Goal: Task Accomplishment & Management: Use online tool/utility

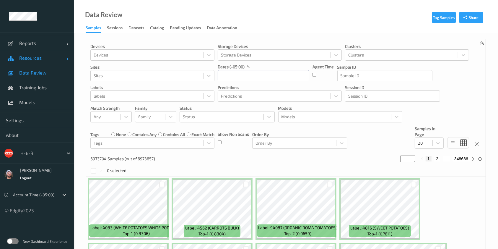
click at [44, 60] on span "Resources" at bounding box center [42, 58] width 47 height 6
click at [41, 69] on link "Data Review" at bounding box center [37, 72] width 74 height 15
click at [50, 61] on link "Resources" at bounding box center [37, 58] width 74 height 15
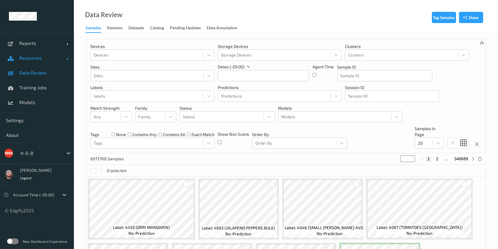
click at [34, 63] on link "Resources" at bounding box center [37, 58] width 74 height 15
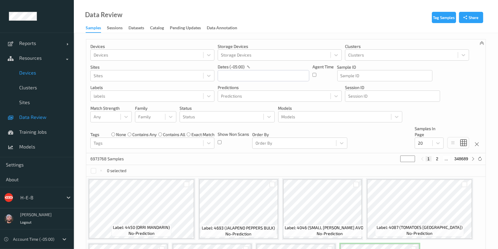
click at [36, 71] on span "Devices" at bounding box center [43, 73] width 49 height 6
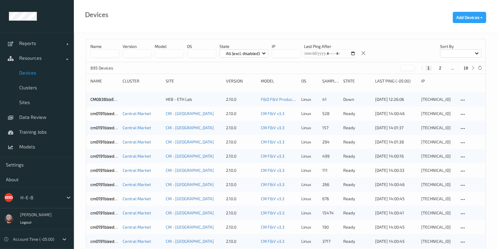
click at [463, 70] on button "18" at bounding box center [466, 67] width 8 height 5
type input "**"
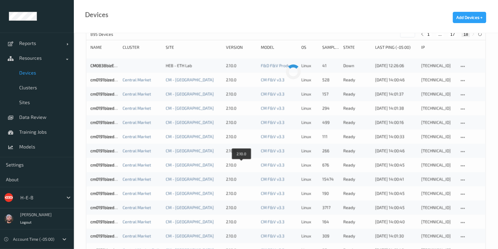
scroll to position [22, 0]
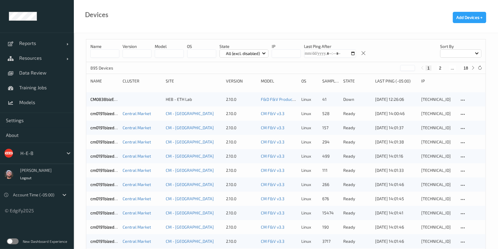
click at [466, 68] on button "18" at bounding box center [466, 67] width 8 height 5
type input "**"
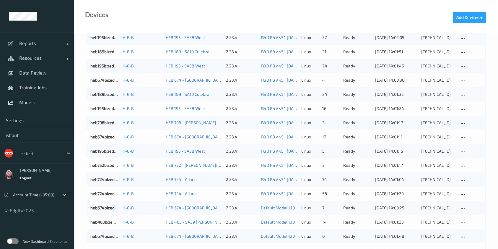
scroll to position [494, 0]
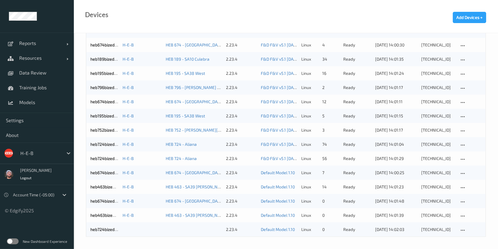
click at [27, 228] on ul "Reports Default Report Customized Report Resources Devices Clusters Sites Data …" at bounding box center [37, 124] width 74 height 249
click at [33, 102] on span "Models" at bounding box center [43, 102] width 49 height 6
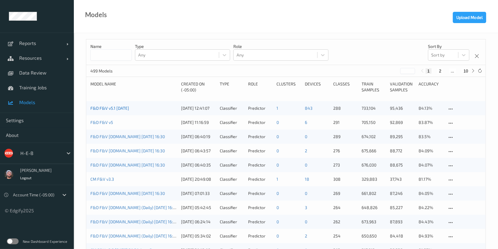
click at [123, 108] on link "F&D F&V v5.1 [DATE]" at bounding box center [109, 107] width 39 height 5
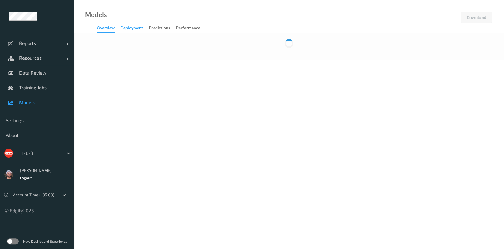
click at [136, 31] on div "Deployment" at bounding box center [132, 28] width 22 height 7
click at [108, 31] on div "Overview" at bounding box center [106, 28] width 18 height 7
click at [132, 31] on div "Deployment" at bounding box center [132, 28] width 22 height 7
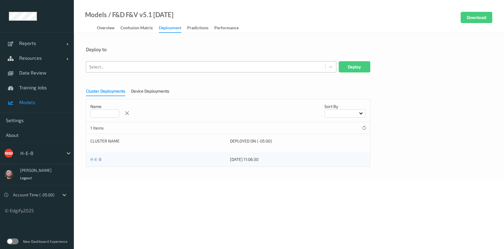
click at [147, 65] on div at bounding box center [205, 66] width 233 height 7
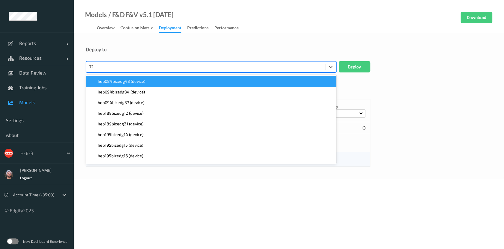
type input "724"
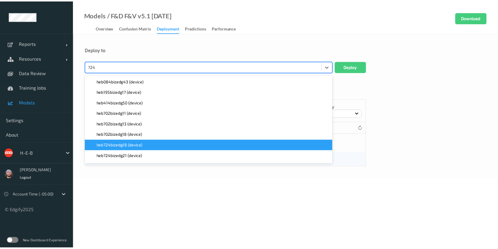
scroll to position [31, 0]
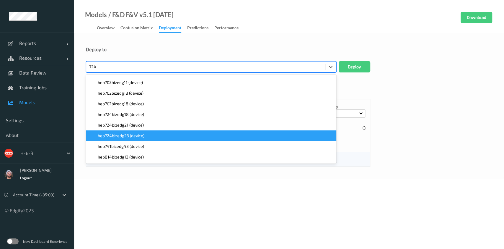
click at [150, 137] on div "heb724bizedg23 (device)" at bounding box center [211, 136] width 243 height 6
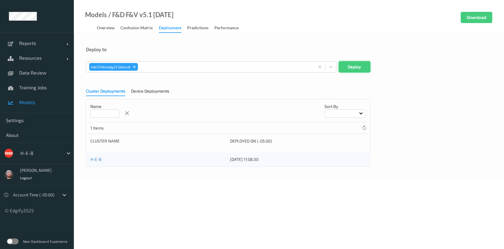
click at [352, 65] on button "Deploy" at bounding box center [355, 66] width 32 height 11
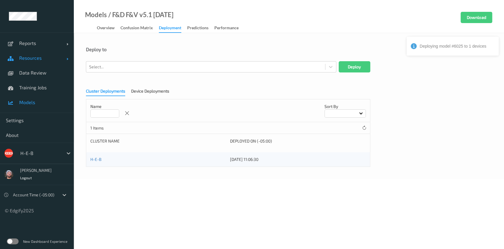
click at [50, 63] on link "Resources" at bounding box center [37, 58] width 74 height 15
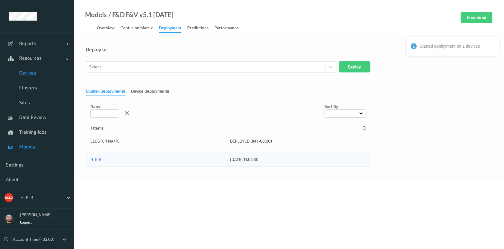
click at [48, 70] on span "Devices" at bounding box center [43, 73] width 49 height 6
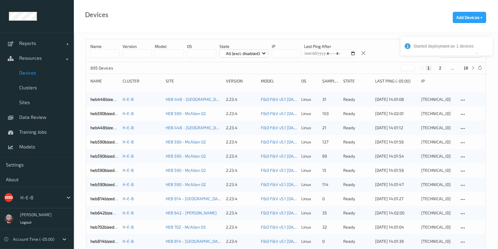
click at [466, 68] on button "18" at bounding box center [466, 67] width 8 height 5
type input "**"
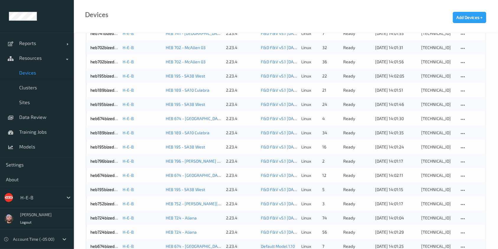
scroll to position [494, 0]
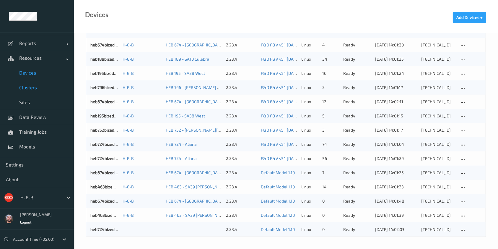
click at [45, 86] on span "Clusters" at bounding box center [43, 88] width 49 height 6
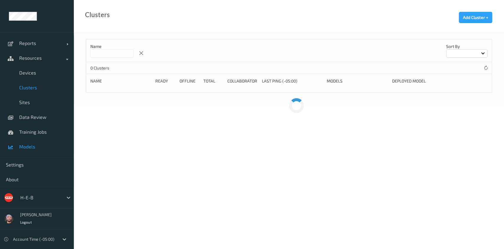
click at [41, 150] on link "Models" at bounding box center [37, 146] width 74 height 15
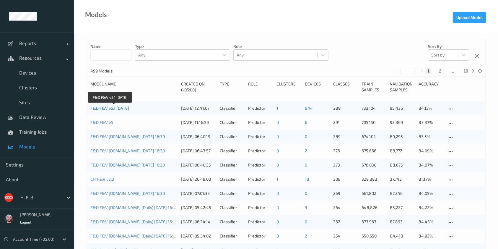
click at [123, 108] on link "F&D F&V v5.1 [DATE]" at bounding box center [109, 107] width 39 height 5
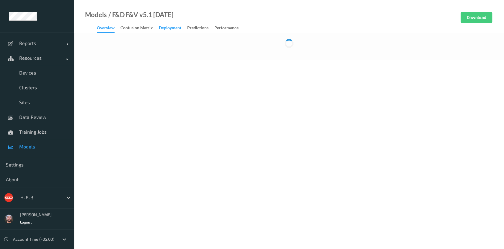
click at [161, 29] on div "Deployment" at bounding box center [170, 28] width 22 height 7
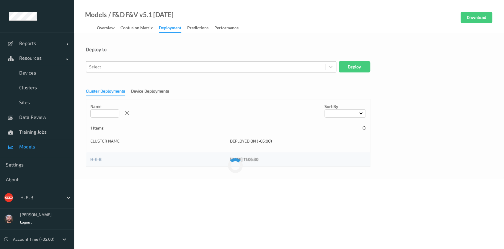
click at [158, 68] on div at bounding box center [205, 66] width 233 height 7
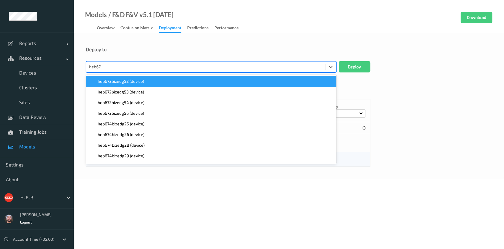
type input "heb674"
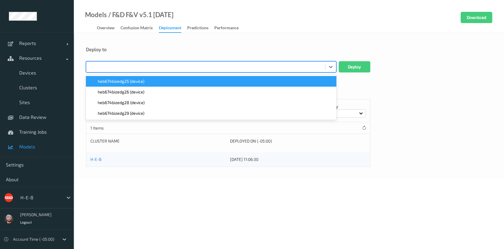
paste input "heb674"
type input "heb674"
paste input "heb674"
type input "heb674"
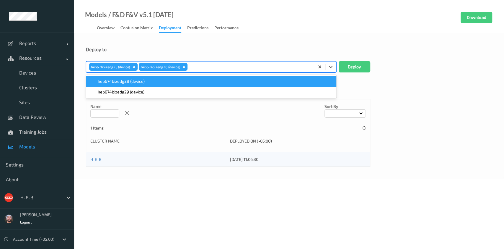
paste input "heb674"
type input "heb674"
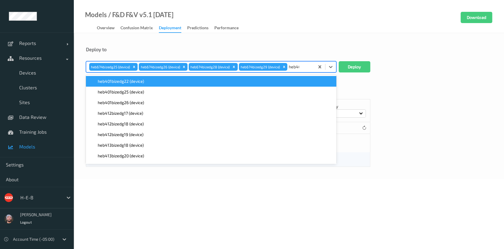
type input "heb463"
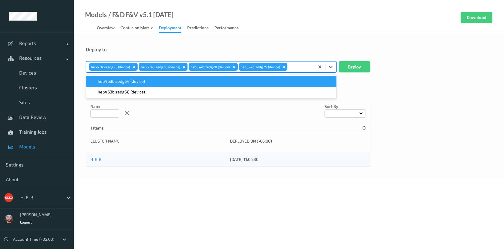
paste input "heb463"
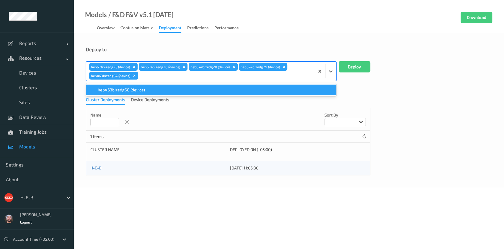
type input "heb463"
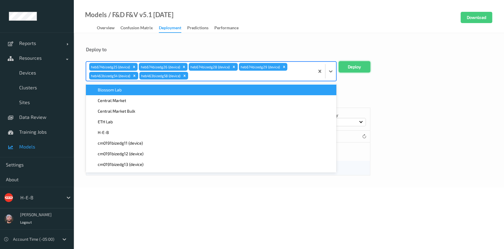
click at [353, 64] on button "Deploy" at bounding box center [355, 66] width 32 height 11
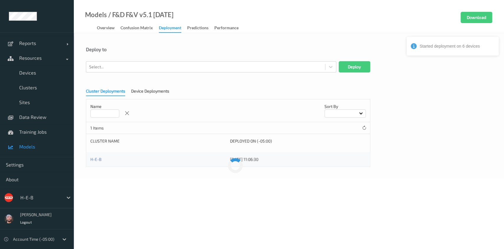
click at [141, 82] on form "Deploy to Select... Deploy Cluster Deployments Device Deployments Name Sort by …" at bounding box center [289, 106] width 406 height 120
click at [140, 94] on div "Device Deployments" at bounding box center [150, 91] width 38 height 7
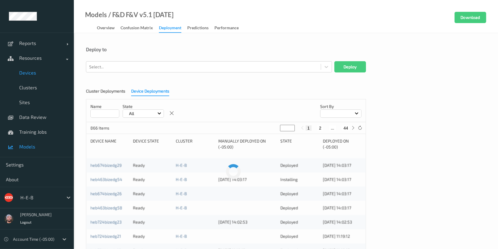
click at [30, 77] on link "Devices" at bounding box center [37, 72] width 74 height 15
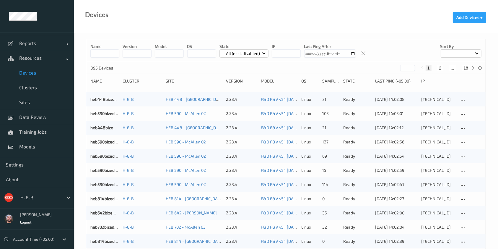
click at [467, 66] on button "18" at bounding box center [466, 67] width 8 height 5
type input "**"
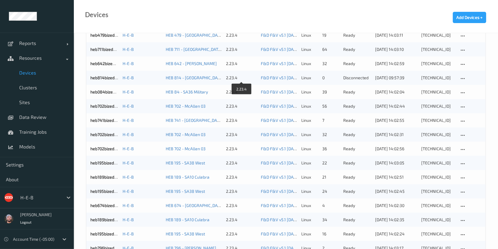
scroll to position [494, 0]
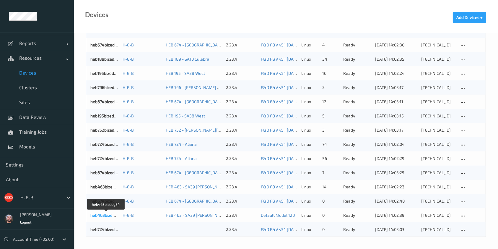
click at [107, 215] on link "heb463bizedg54" at bounding box center [106, 214] width 32 height 5
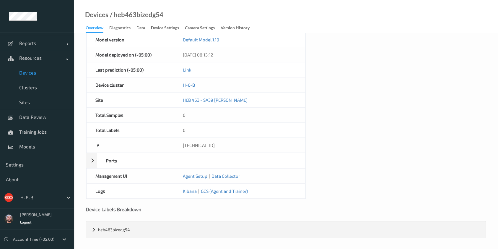
scroll to position [174, 0]
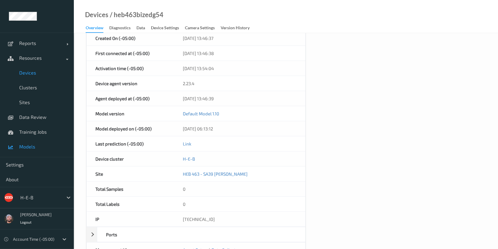
click at [39, 145] on span "Models" at bounding box center [43, 147] width 49 height 6
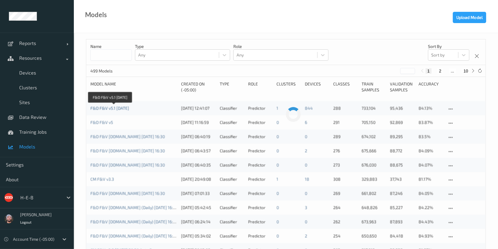
click at [127, 107] on link "F&D F&V v5.1 [DATE]" at bounding box center [109, 107] width 39 height 5
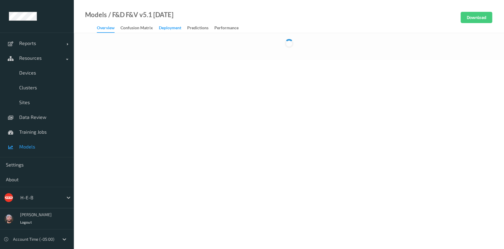
click at [160, 32] on div "Deployment" at bounding box center [170, 28] width 22 height 7
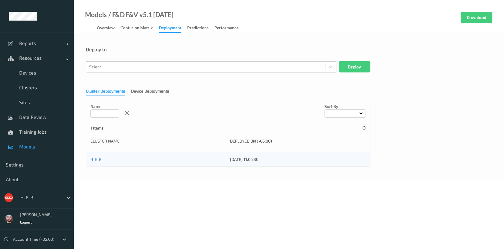
click at [175, 63] on div at bounding box center [205, 66] width 233 height 7
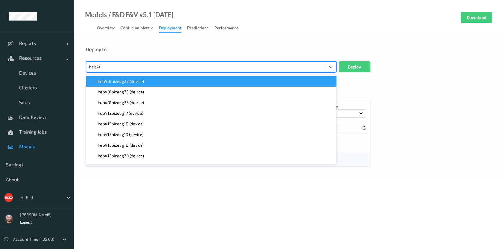
type input "heb463"
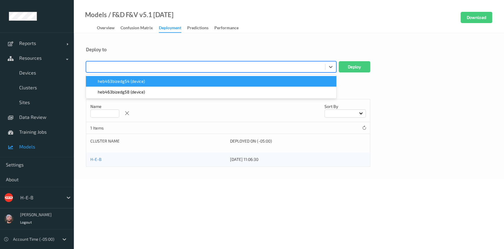
paste input "heb463"
type input "heb463"
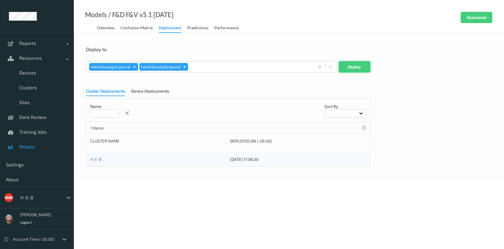
click at [365, 63] on button "Deploy" at bounding box center [355, 66] width 32 height 11
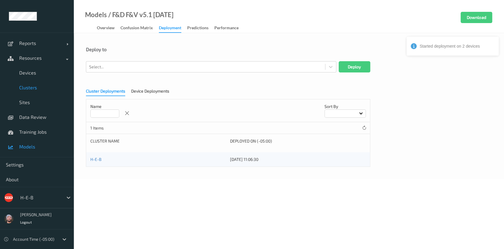
click at [26, 80] on link "Clusters" at bounding box center [37, 87] width 74 height 15
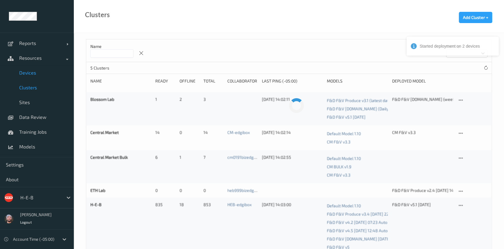
click at [32, 77] on link "Devices" at bounding box center [37, 72] width 74 height 15
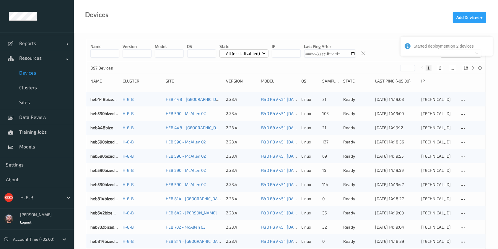
click at [166, 18] on div "Devices Add Devices +" at bounding box center [286, 16] width 424 height 33
click at [100, 50] on input at bounding box center [104, 53] width 29 height 8
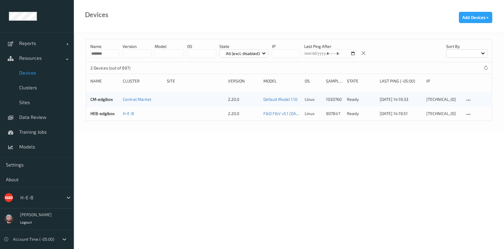
type input "*******"
click at [323, 141] on body "Reports Default Report Customized Report Resources Devices Clusters Sites Data …" at bounding box center [252, 124] width 504 height 249
click at [467, 113] on icon at bounding box center [468, 114] width 5 height 5
click at [368, 169] on body "Reports Default Report Customized Report Resources Devices Clusters Sites Data …" at bounding box center [252, 124] width 504 height 249
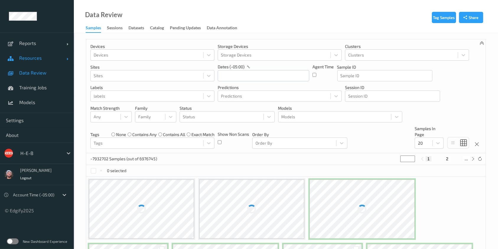
click at [45, 57] on span "Resources" at bounding box center [42, 58] width 47 height 6
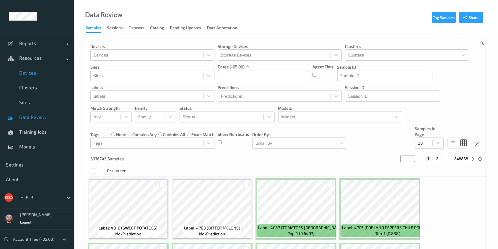
click at [40, 72] on span "Devices" at bounding box center [43, 73] width 49 height 6
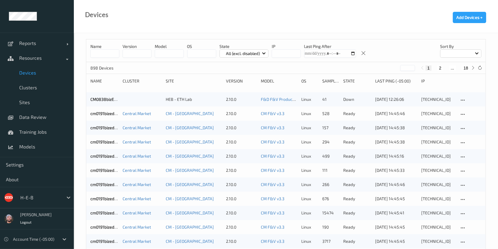
click at [466, 70] on button "18" at bounding box center [466, 67] width 8 height 5
type input "**"
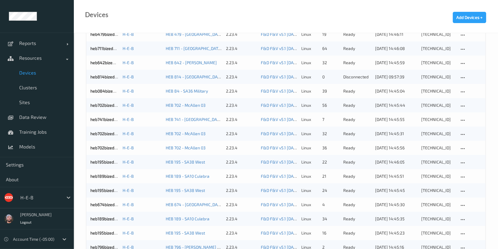
scroll to position [537, 0]
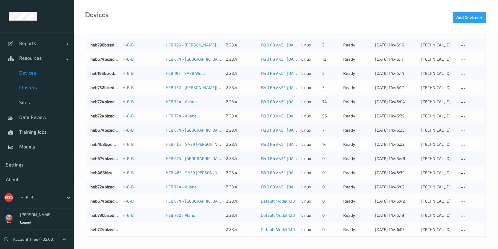
click at [39, 93] on link "Clusters" at bounding box center [37, 87] width 74 height 15
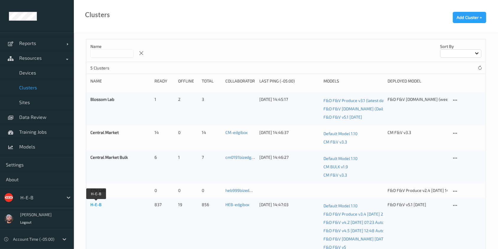
click at [93, 204] on link "H-E-B" at bounding box center [95, 204] width 11 height 5
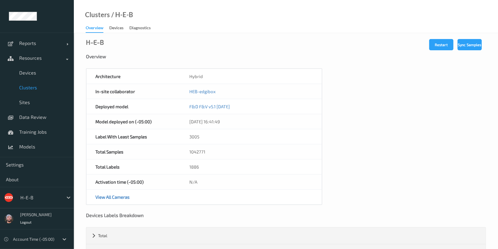
click at [46, 85] on span "Clusters" at bounding box center [43, 88] width 49 height 6
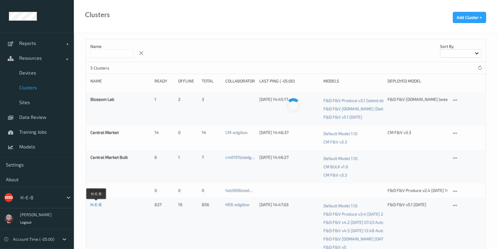
click at [100, 202] on link "H-E-B" at bounding box center [95, 204] width 11 height 5
click at [97, 205] on body "Reports Default Report Customized Report Resources Devices Clusters Sites Data …" at bounding box center [249, 124] width 498 height 249
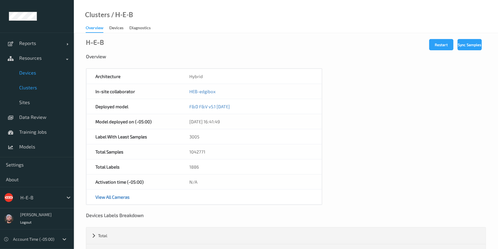
click at [32, 77] on link "Devices" at bounding box center [37, 72] width 74 height 15
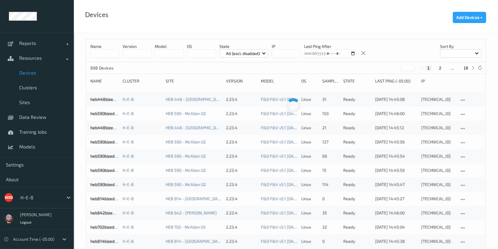
click at [468, 68] on button "18" at bounding box center [466, 67] width 8 height 5
type input "**"
click at [104, 51] on input at bounding box center [104, 53] width 29 height 8
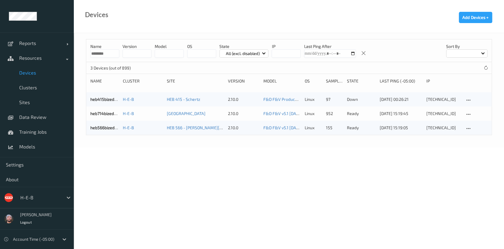
type input "********"
click at [101, 205] on body "Reports Default Report Customized Report Resources Devices Clusters Sites Data …" at bounding box center [252, 124] width 504 height 249
click at [111, 98] on link "heb415bizedg65" at bounding box center [105, 99] width 31 height 5
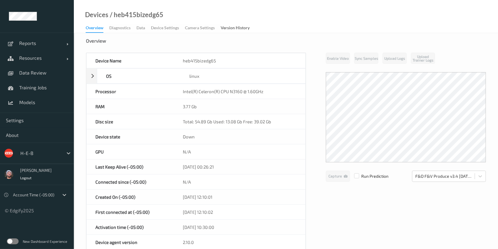
scroll to position [15, 0]
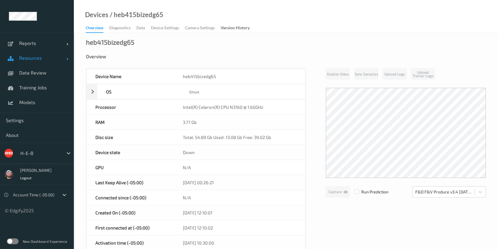
click at [51, 56] on span "Resources" at bounding box center [42, 58] width 47 height 6
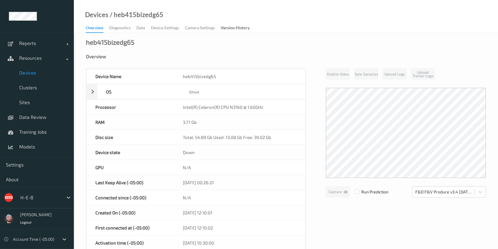
click at [49, 75] on span "Devices" at bounding box center [43, 73] width 49 height 6
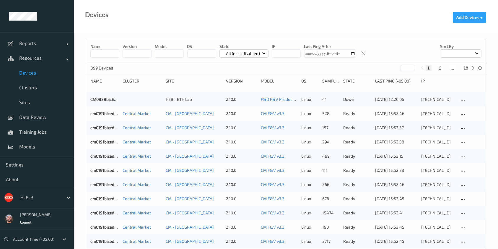
click at [466, 71] on div "1 2 ... 18" at bounding box center [448, 67] width 58 height 7
click at [464, 67] on button "18" at bounding box center [466, 67] width 8 height 5
type input "**"
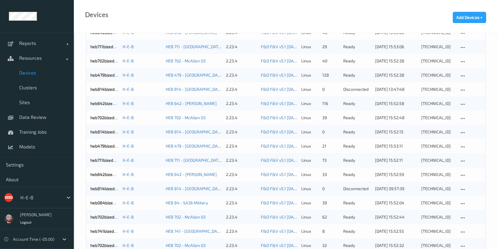
scroll to position [217, 0]
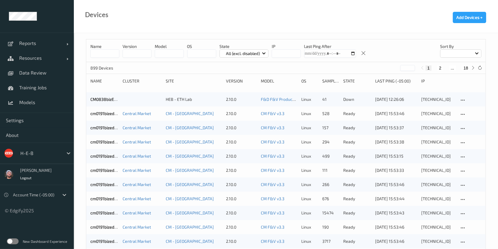
click at [92, 51] on input at bounding box center [104, 53] width 29 height 8
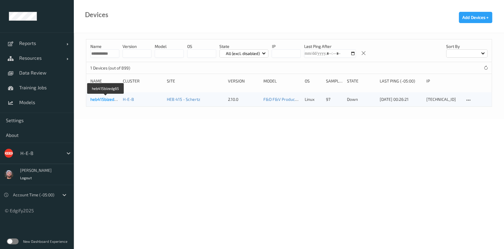
type input "**********"
click at [108, 98] on link "heb415bizedg65" at bounding box center [105, 99] width 31 height 5
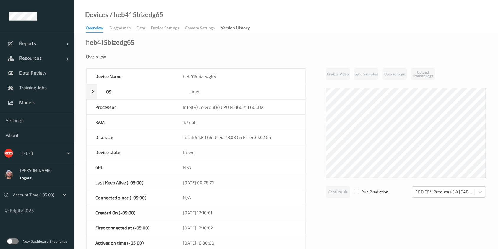
click at [25, 124] on link "Settings" at bounding box center [37, 120] width 74 height 15
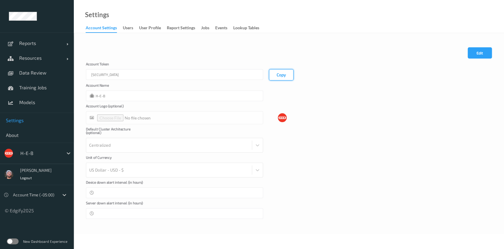
click at [273, 74] on button "Copy" at bounding box center [281, 74] width 25 height 11
click at [332, 215] on div "Cancel Edit Save Account Token eyJhbGciOiJIUzI1NiIsInR5cCI6IkpXVCJ9.eyJhY2NvdW5…" at bounding box center [289, 133] width 431 height 201
click at [51, 58] on span "Resources" at bounding box center [42, 58] width 47 height 6
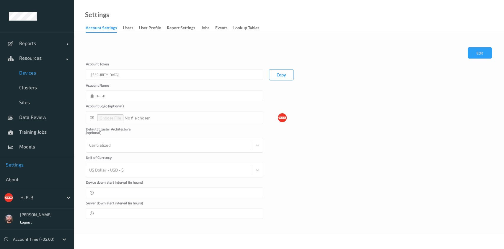
click at [45, 66] on link "Devices" at bounding box center [37, 72] width 74 height 15
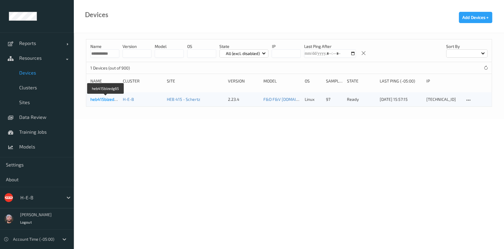
click at [105, 97] on link "heb415bizedg65" at bounding box center [105, 99] width 31 height 5
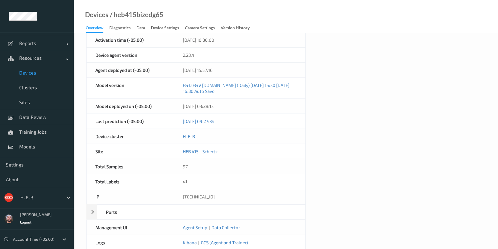
scroll to position [210, 0]
click at [42, 144] on span "Models" at bounding box center [43, 147] width 49 height 6
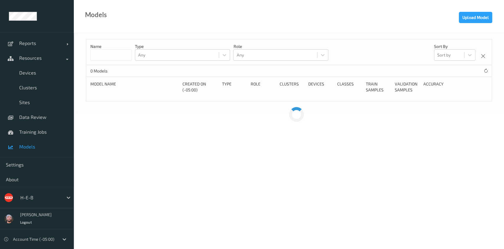
click at [103, 56] on input at bounding box center [110, 54] width 41 height 11
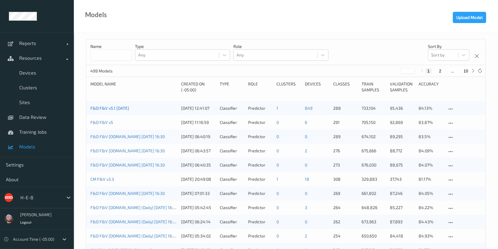
click at [113, 107] on link "F&D F&V v5.1 [DATE]" at bounding box center [109, 107] width 39 height 5
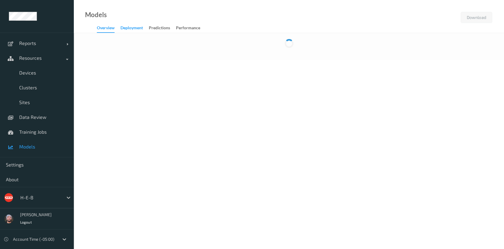
click at [139, 31] on div "Deployment" at bounding box center [132, 28] width 22 height 7
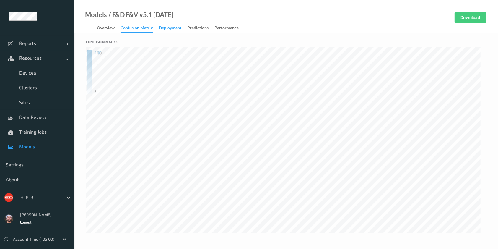
click at [163, 29] on div "Deployment" at bounding box center [170, 28] width 22 height 7
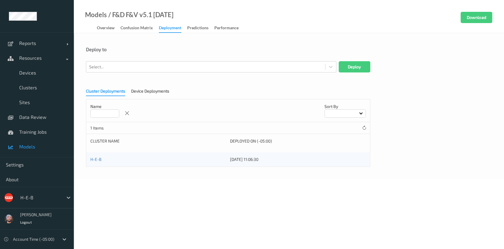
click at [175, 74] on form "Deploy to Select... Deploy Cluster Deployments Device Deployments Name Sort by …" at bounding box center [289, 106] width 406 height 120
click at [180, 72] on div "Select..." at bounding box center [211, 66] width 251 height 11
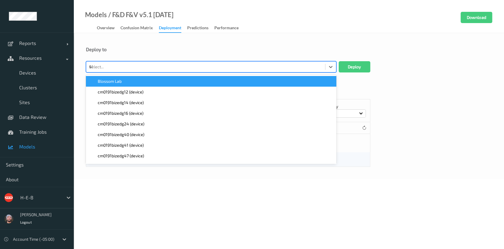
type input "415"
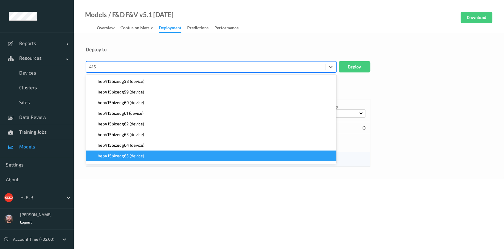
click at [163, 158] on div "heb415bizedg65 (device)" at bounding box center [211, 156] width 243 height 6
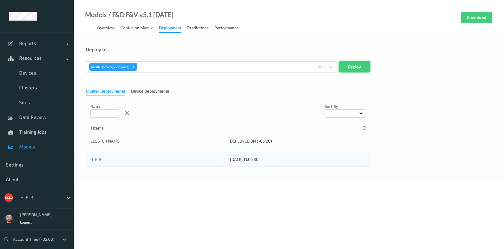
click at [350, 70] on button "Deploy" at bounding box center [355, 66] width 32 height 11
click at [98, 79] on form "Deploy to Select... Deploy Cluster Deployments Device Deployments Name Sort by …" at bounding box center [289, 106] width 406 height 120
click at [141, 88] on div "Device Deployments" at bounding box center [150, 91] width 38 height 7
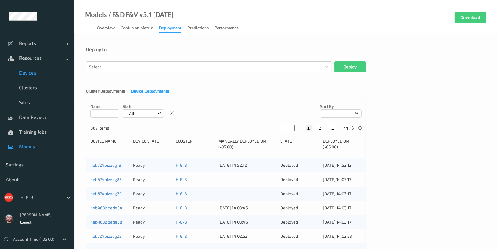
click at [42, 74] on span "Devices" at bounding box center [43, 73] width 49 height 6
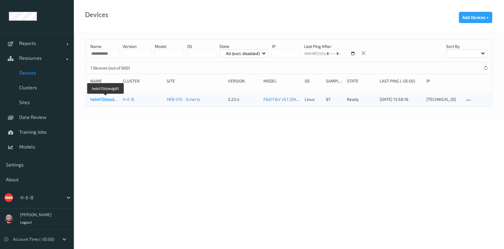
click at [102, 99] on link "heb415bizedg65" at bounding box center [105, 99] width 31 height 5
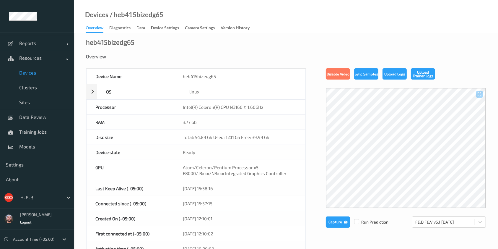
click at [21, 74] on span "Devices" at bounding box center [43, 73] width 49 height 6
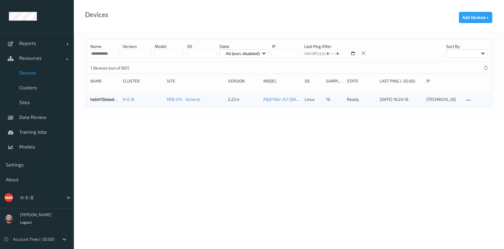
click at [241, 25] on div "Devices Add Devices +" at bounding box center [289, 16] width 431 height 33
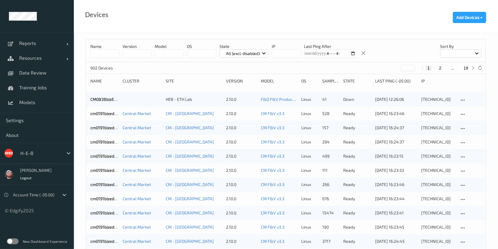
click at [462, 67] on button "19" at bounding box center [466, 67] width 8 height 5
type input "**"
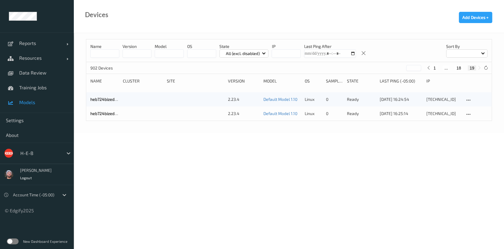
click at [56, 97] on link "Models" at bounding box center [37, 102] width 74 height 15
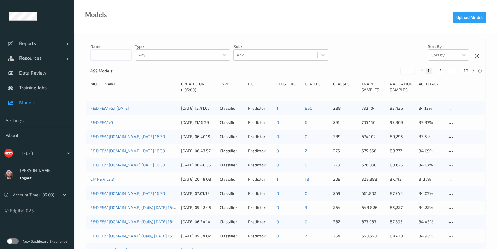
click at [88, 48] on div "Name Type Any Role Any Sort by Sort by" at bounding box center [286, 52] width 400 height 26
click at [128, 108] on link "F&D F&V v5.1 [DATE]" at bounding box center [109, 107] width 39 height 5
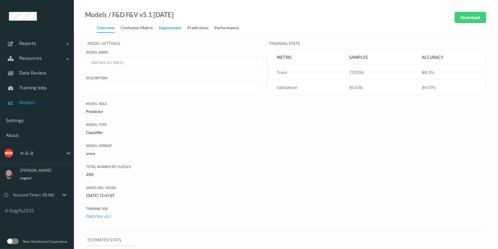
click at [164, 31] on div "Deployment" at bounding box center [170, 28] width 22 height 7
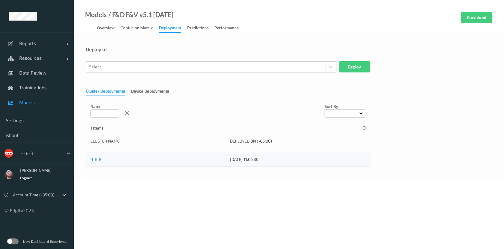
click at [165, 64] on div at bounding box center [205, 66] width 233 height 7
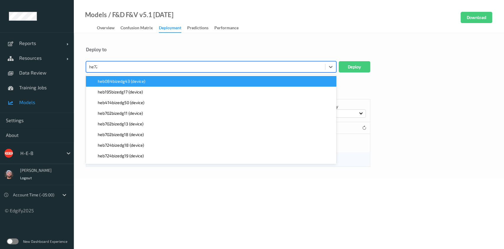
type input "heb724"
paste input "heb724"
type input "heb724"
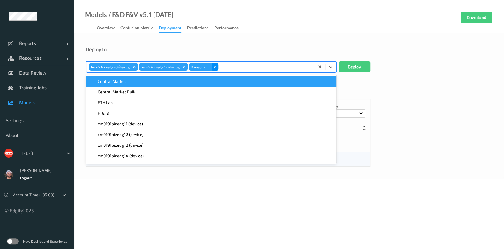
click at [217, 65] on icon "Remove Blossom Lab" at bounding box center [215, 67] width 4 height 4
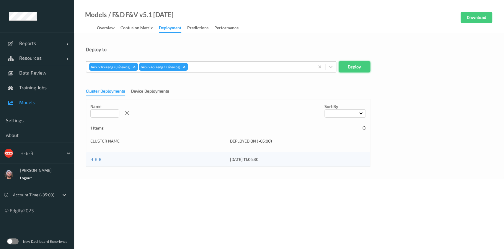
click at [358, 68] on button "Deploy" at bounding box center [355, 66] width 32 height 11
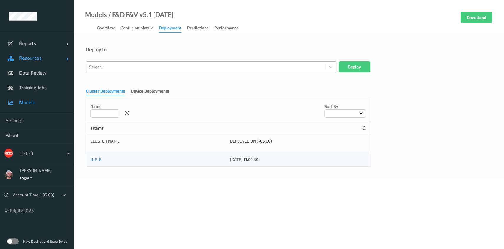
click at [17, 59] on link "Resources" at bounding box center [37, 58] width 74 height 15
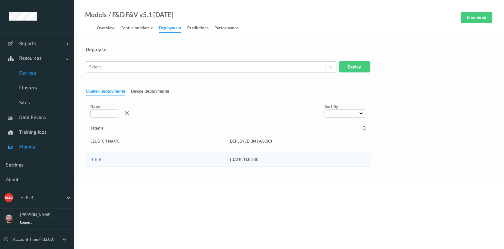
click at [32, 70] on span "Devices" at bounding box center [43, 73] width 49 height 6
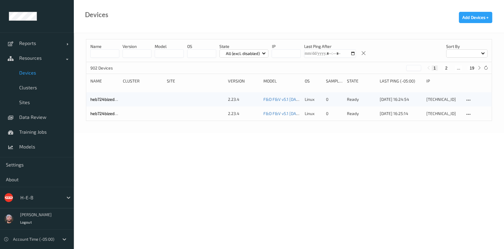
click at [338, 147] on body "Reports Default Report Customized Report Resources Devices Clusters Sites Data …" at bounding box center [252, 124] width 504 height 249
click at [474, 69] on button "19" at bounding box center [472, 67] width 8 height 5
click at [462, 67] on button "18" at bounding box center [459, 67] width 8 height 5
type input "**"
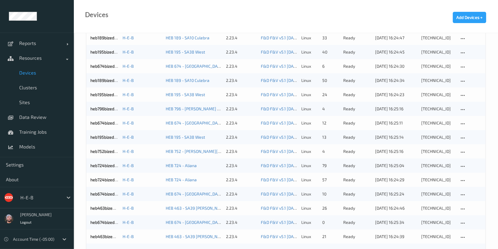
scroll to position [565, 0]
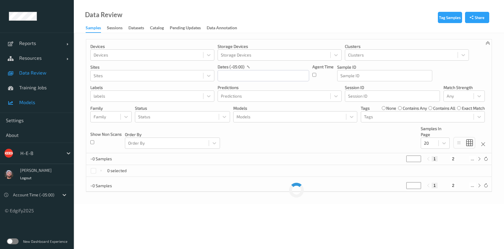
click at [24, 99] on span "Models" at bounding box center [43, 102] width 49 height 6
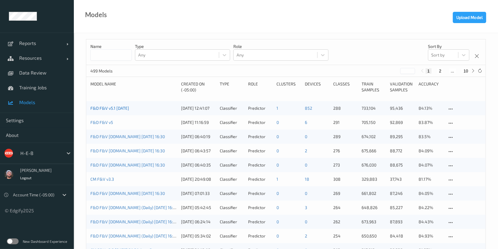
click at [105, 108] on link "F&D F&V v5.1 [DATE]" at bounding box center [109, 107] width 39 height 5
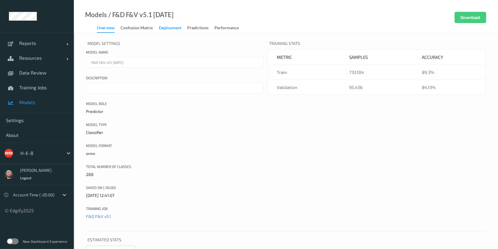
click at [165, 30] on div "Deployment" at bounding box center [170, 28] width 22 height 7
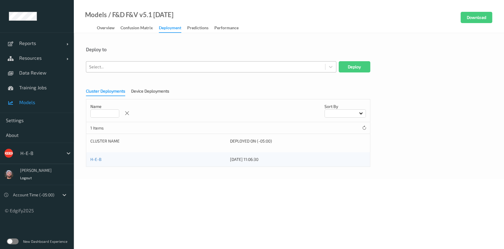
click at [156, 65] on div at bounding box center [205, 66] width 233 height 7
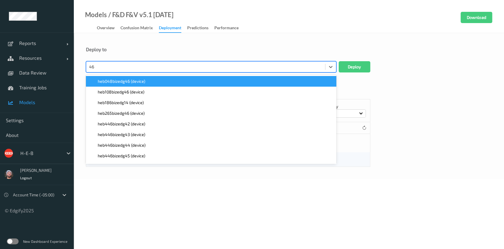
type input "463"
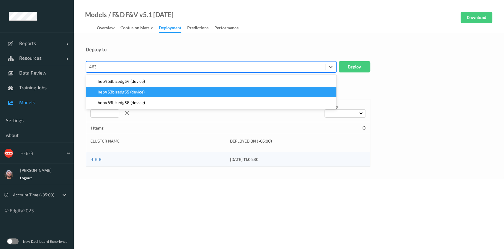
click at [135, 91] on span "heb463bizedg55 (device)" at bounding box center [121, 92] width 47 height 6
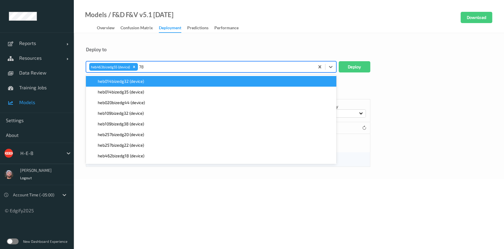
type input "789"
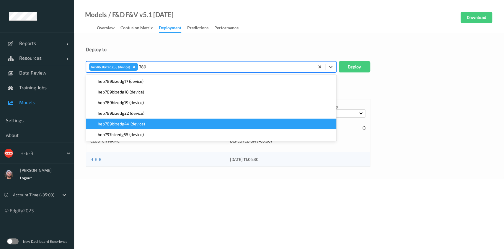
click at [158, 127] on div "heb789bizedg44 (device)" at bounding box center [211, 123] width 251 height 11
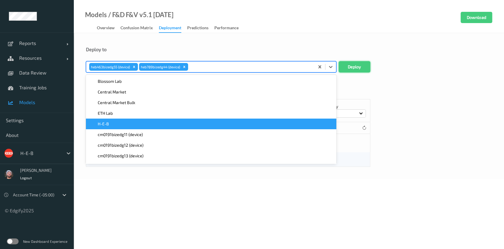
click at [353, 63] on button "Deploy" at bounding box center [355, 66] width 32 height 11
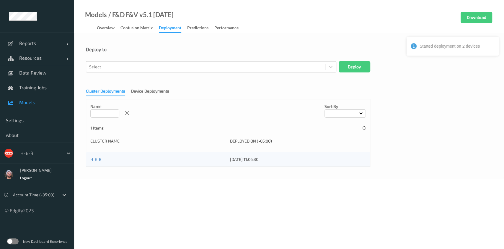
click at [222, 51] on div "Deploy to" at bounding box center [289, 49] width 406 height 6
